Goal: Find specific page/section: Find specific page/section

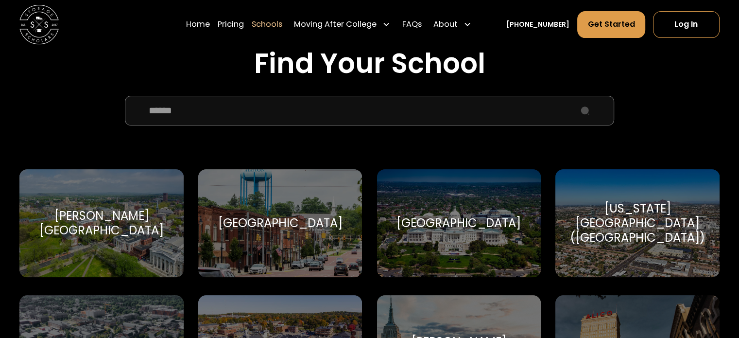
scroll to position [319, 0]
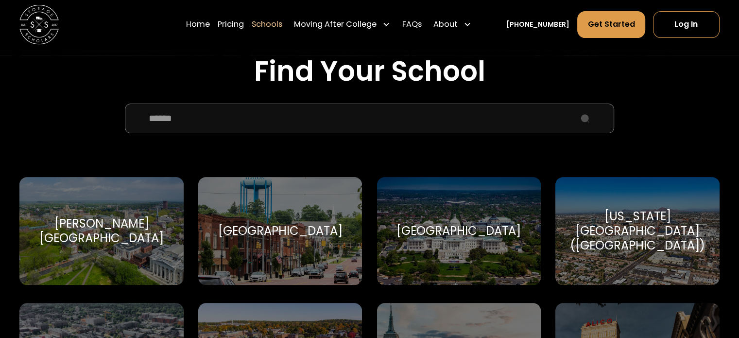
click at [598, 108] on input "School Select Form" at bounding box center [369, 117] width 489 height 29
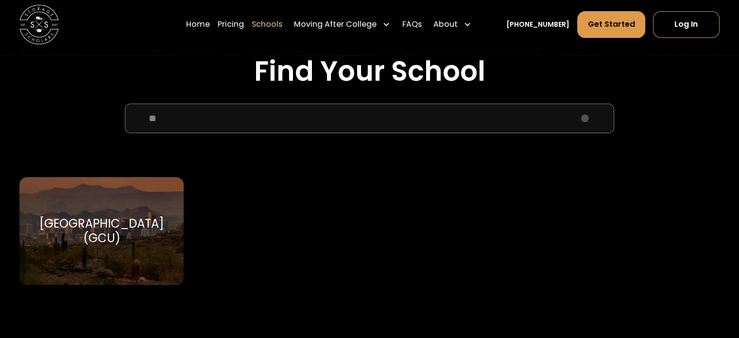
type input "*"
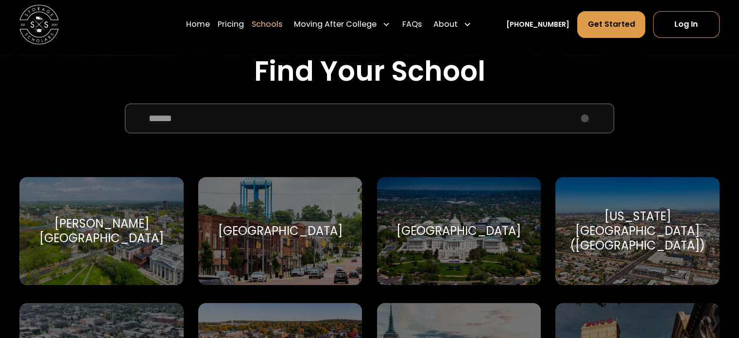
click at [31, 29] on img "home" at bounding box center [38, 24] width 39 height 39
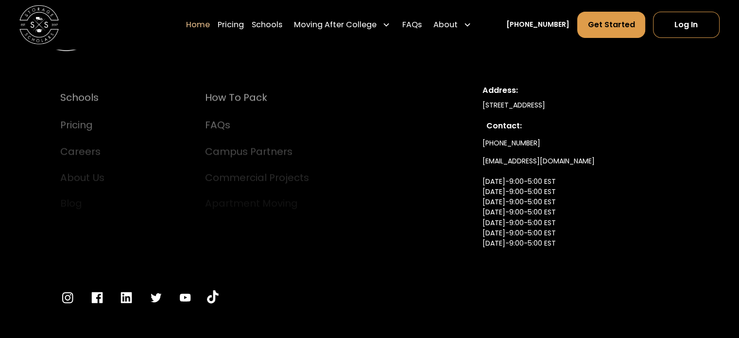
scroll to position [3376, 0]
